Goal: Information Seeking & Learning: Learn about a topic

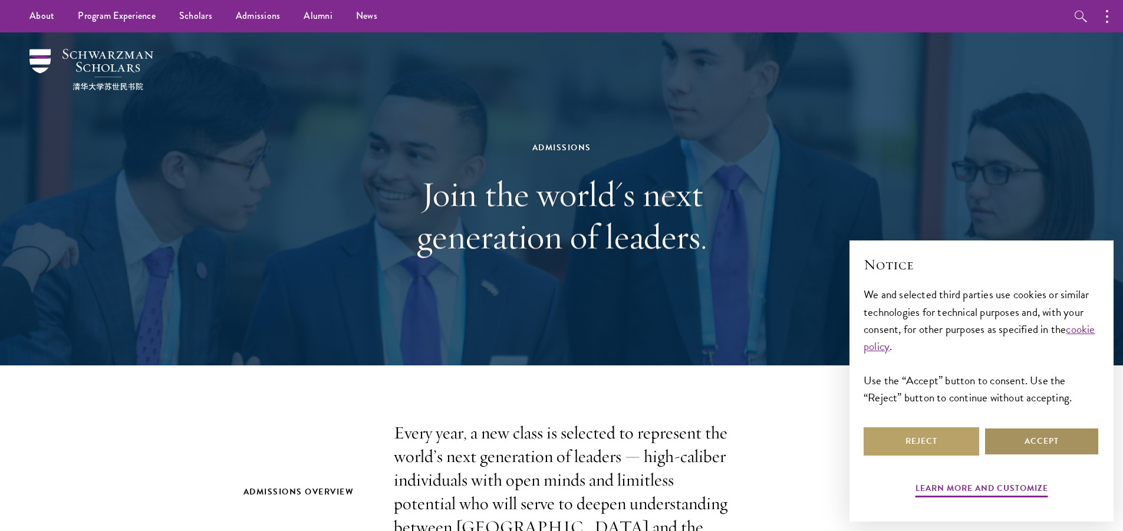
click at [1039, 448] on button "Accept" at bounding box center [1042, 441] width 116 height 28
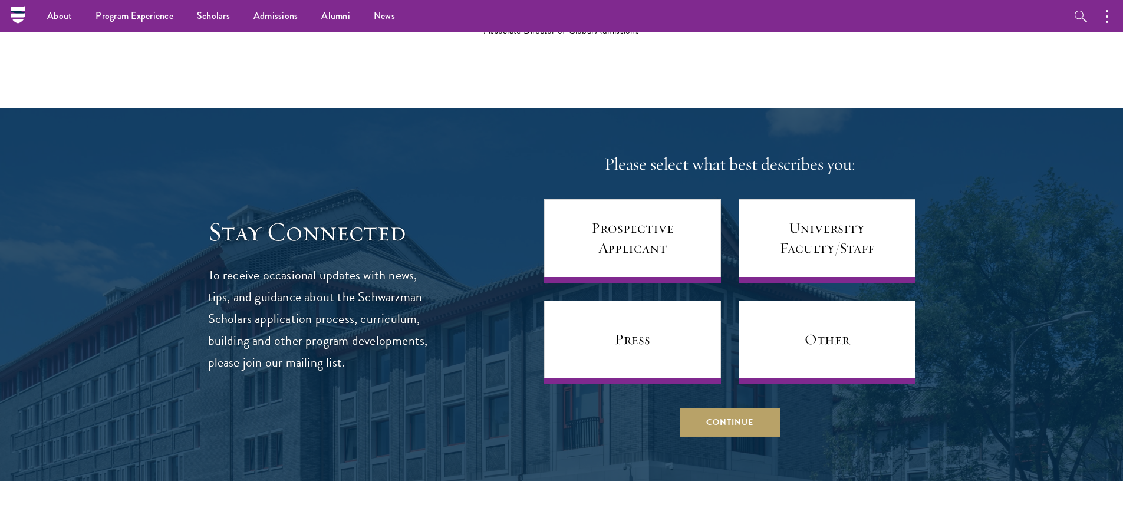
scroll to position [4540, 0]
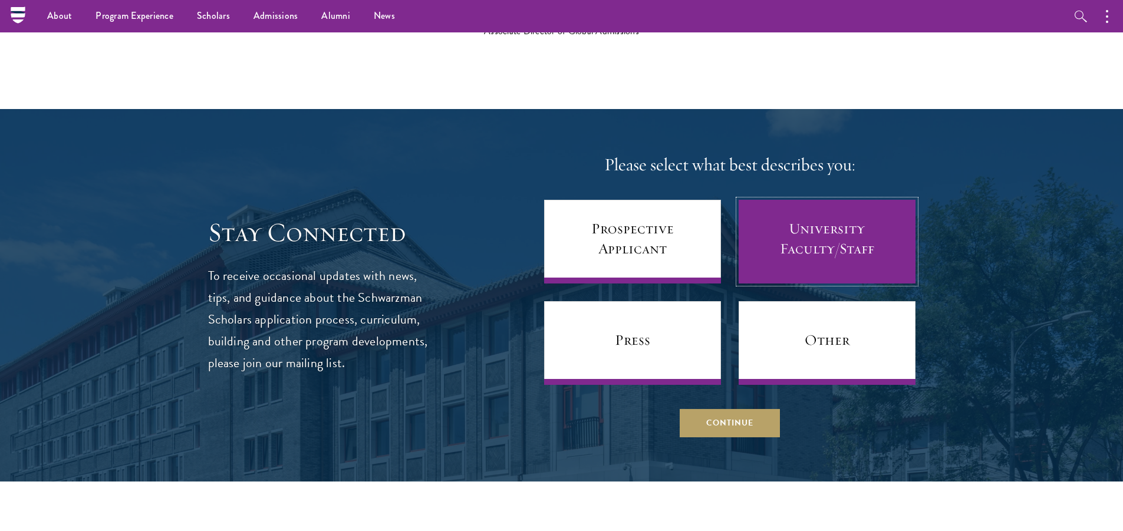
click at [811, 215] on link "University Faculty/Staff" at bounding box center [827, 242] width 177 height 84
click at [828, 225] on link "University Faculty/Staff" at bounding box center [827, 242] width 177 height 84
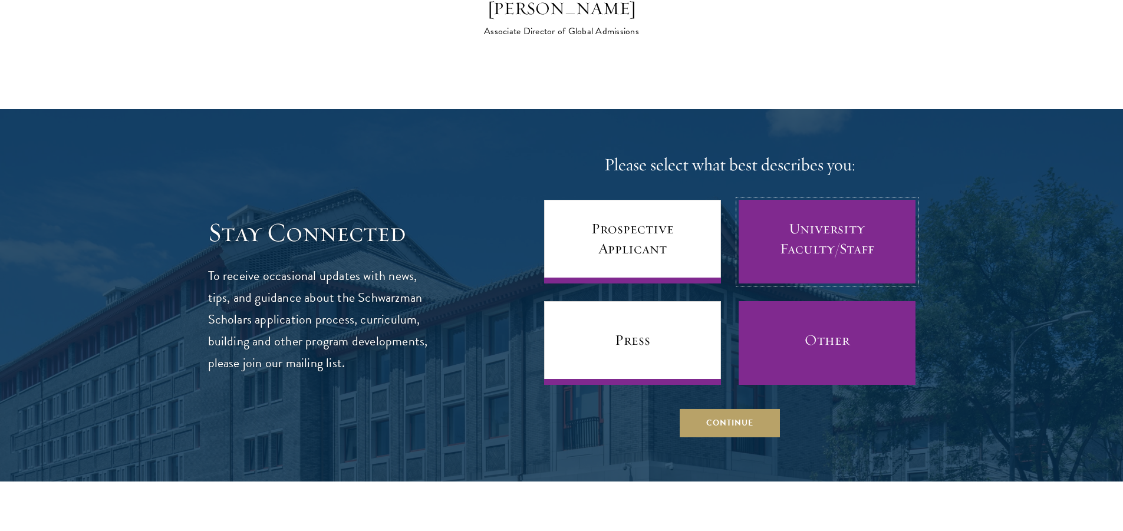
scroll to position [4599, 0]
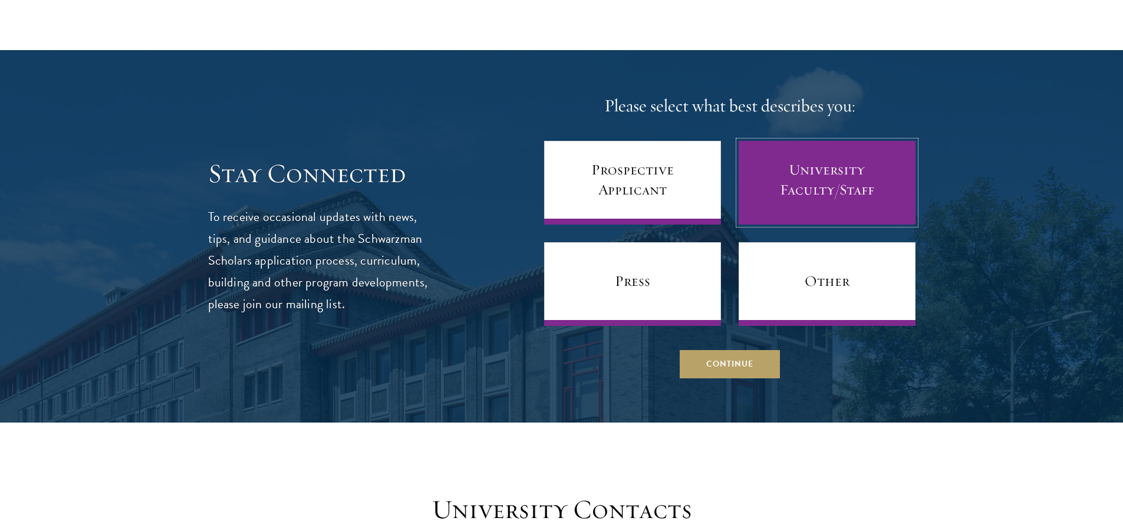
click at [808, 172] on link "University Faculty/Staff" at bounding box center [827, 183] width 177 height 84
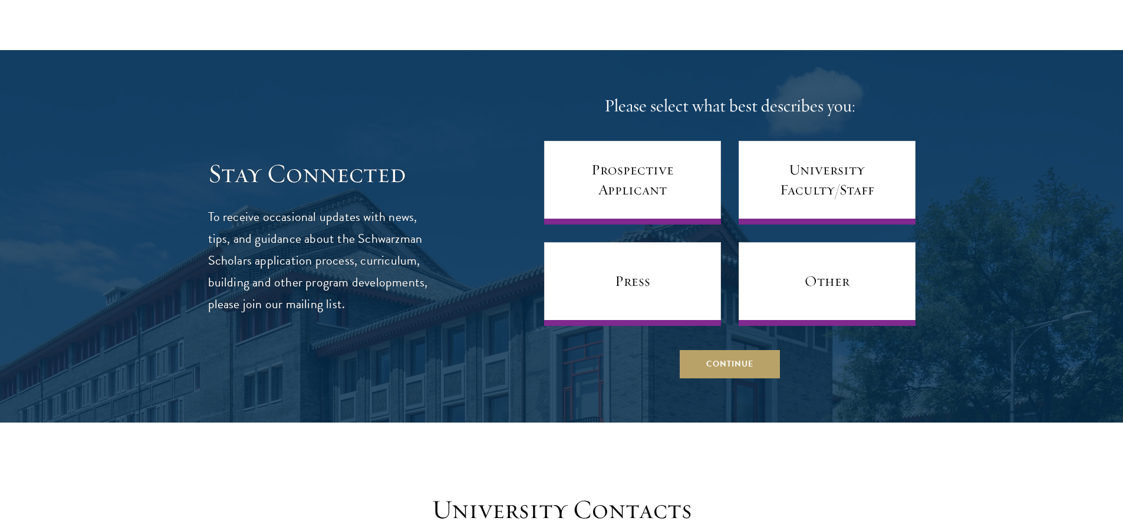
click at [1021, 269] on div at bounding box center [561, 236] width 1123 height 373
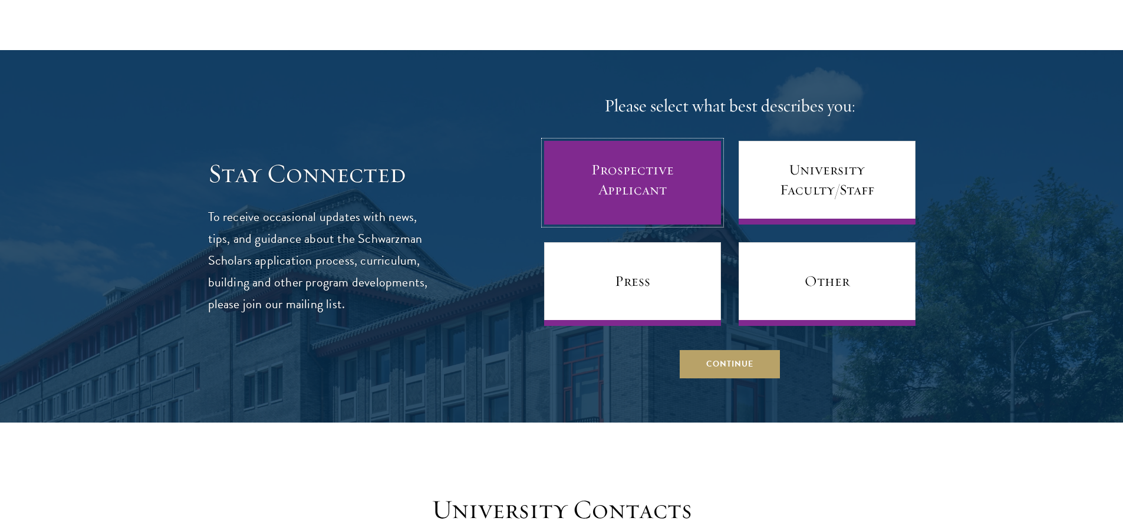
click at [650, 153] on link "Prospective Applicant" at bounding box center [632, 183] width 177 height 84
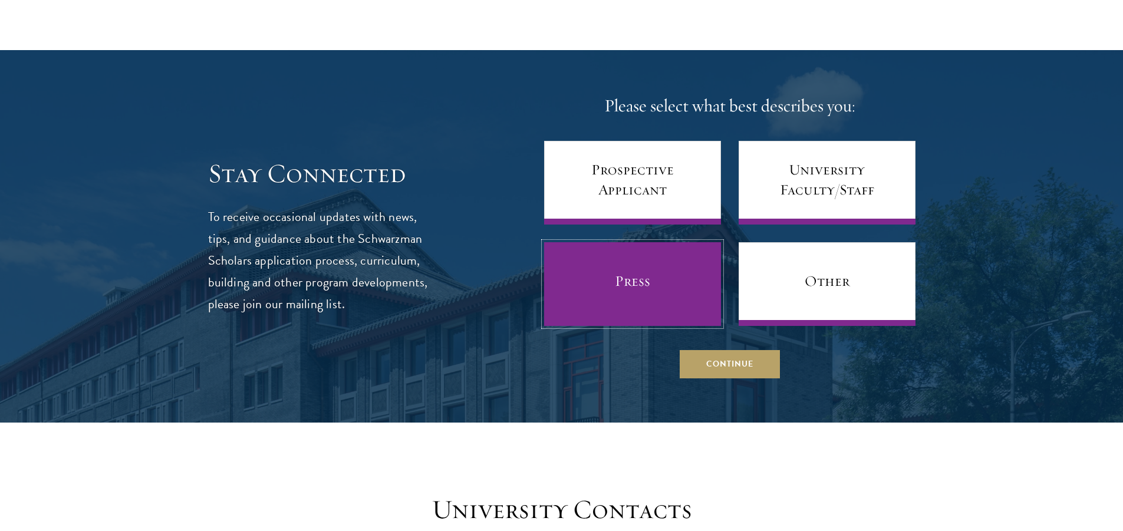
click at [659, 278] on link "Press" at bounding box center [632, 284] width 177 height 84
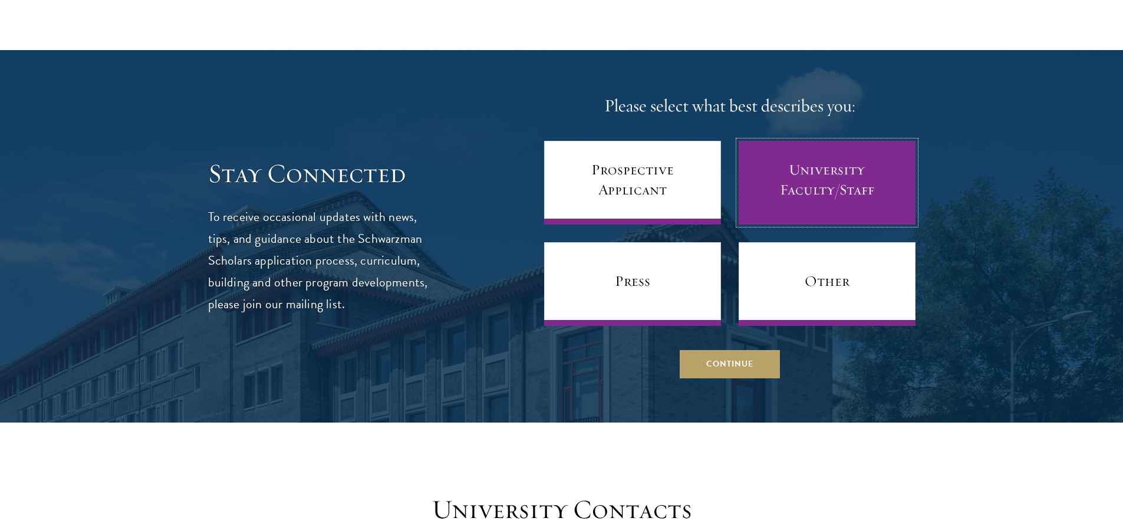
click at [827, 163] on link "University Faculty/Staff" at bounding box center [827, 183] width 177 height 84
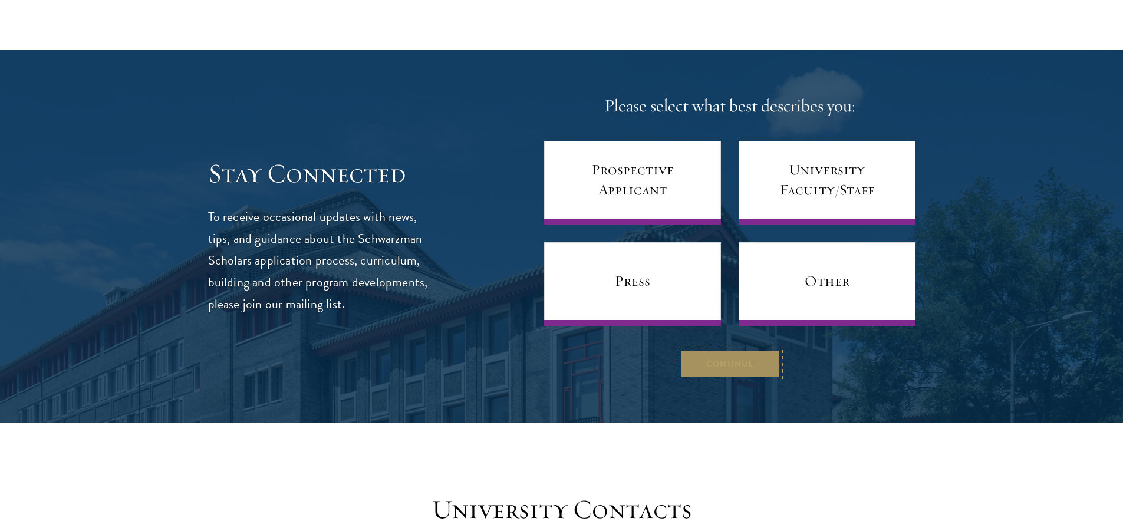
click at [753, 350] on button "Continue" at bounding box center [730, 364] width 100 height 28
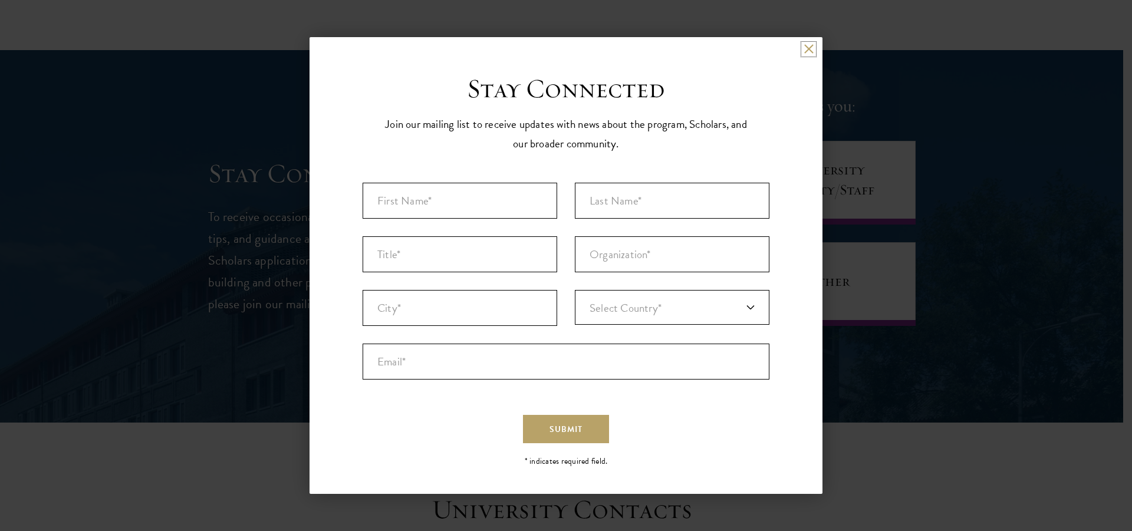
click at [813, 52] on button at bounding box center [809, 49] width 10 height 10
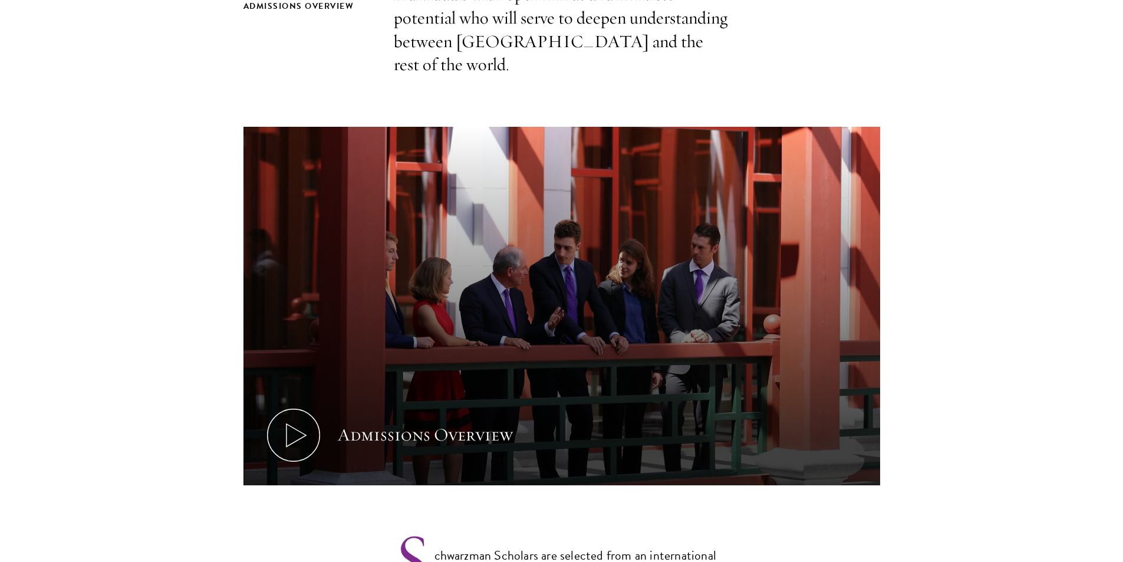
scroll to position [541, 0]
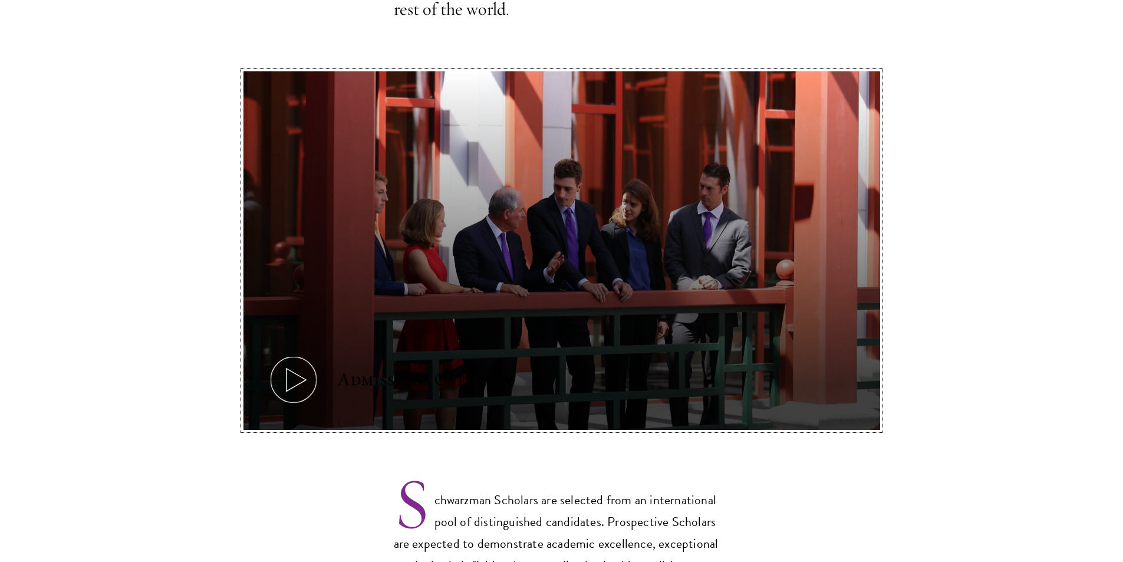
click at [302, 353] on icon at bounding box center [293, 379] width 53 height 53
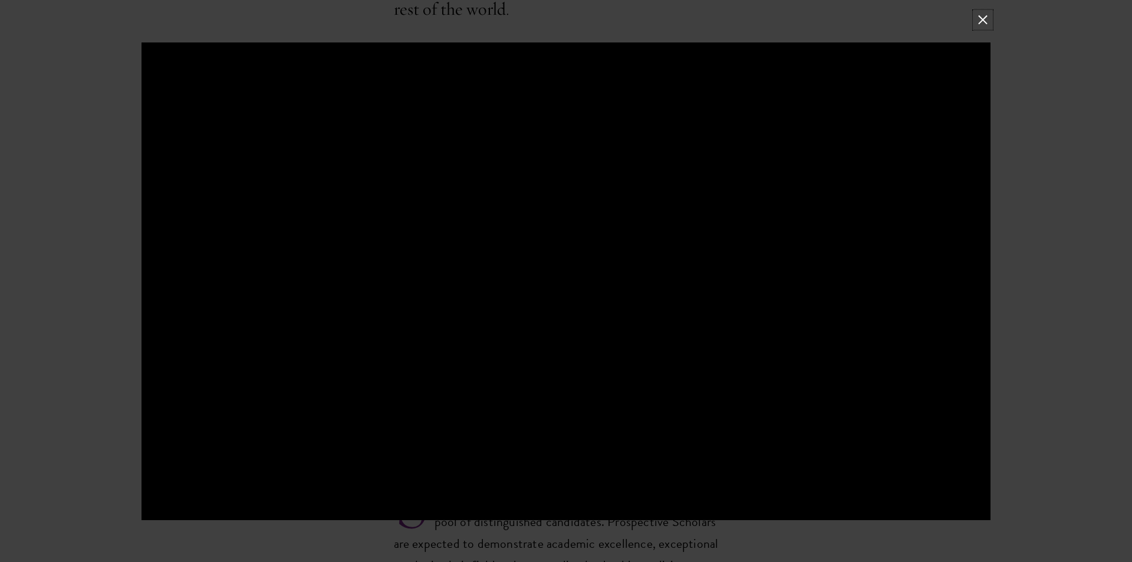
click at [985, 22] on button at bounding box center [982, 19] width 15 height 15
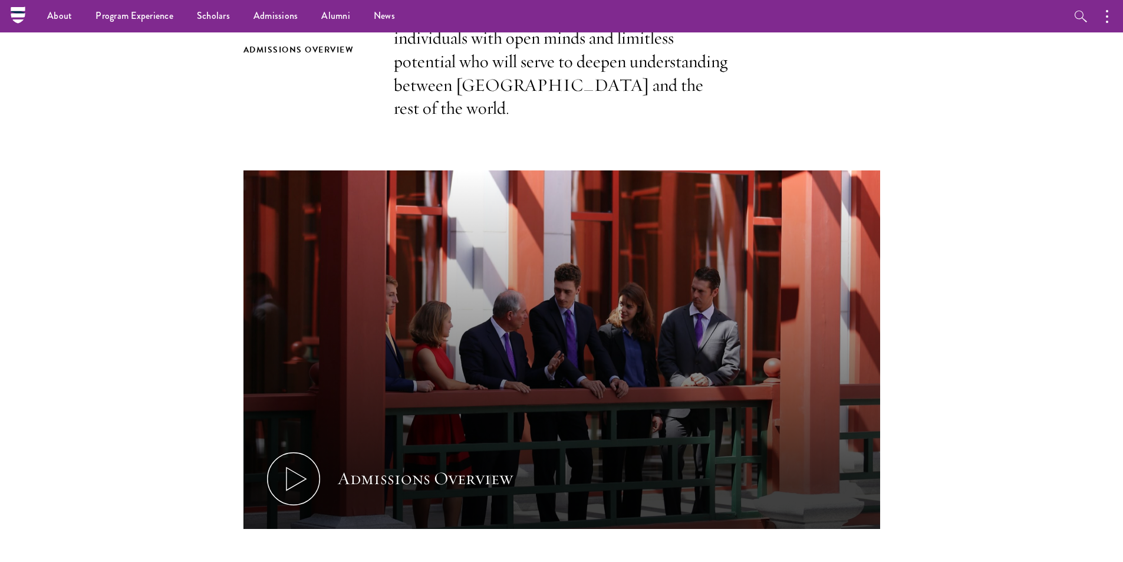
scroll to position [0, 0]
